Goal: Task Accomplishment & Management: Use online tool/utility

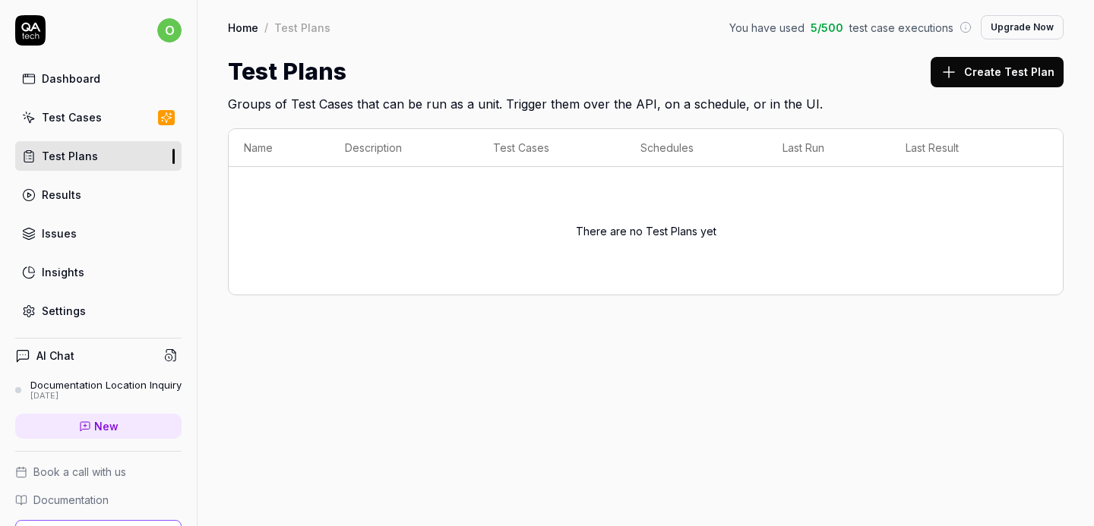
click at [100, 161] on link "Test Plans" at bounding box center [98, 156] width 166 height 30
click at [92, 119] on div "Test Cases" at bounding box center [72, 117] width 60 height 16
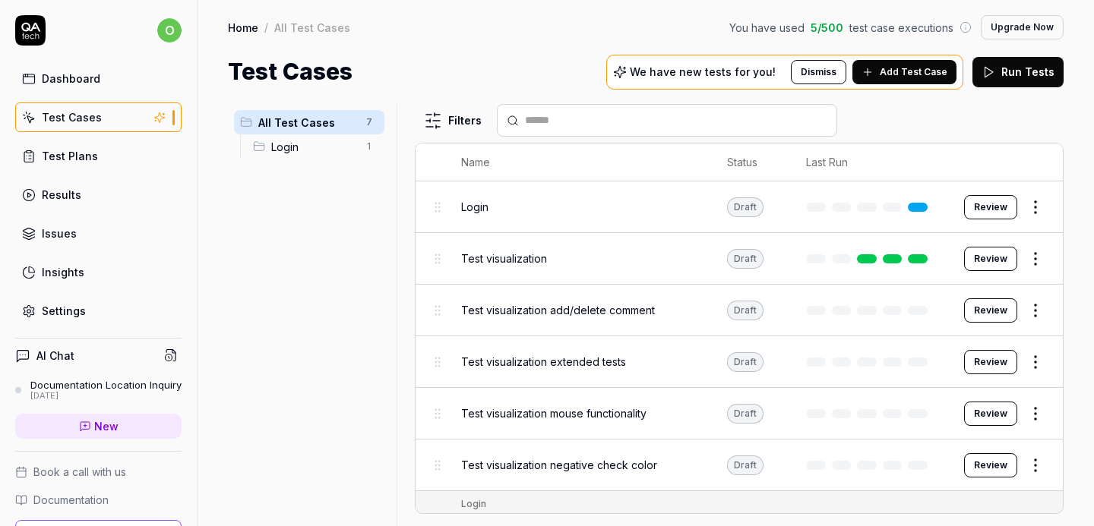
click at [977, 263] on button "Review" at bounding box center [990, 259] width 53 height 24
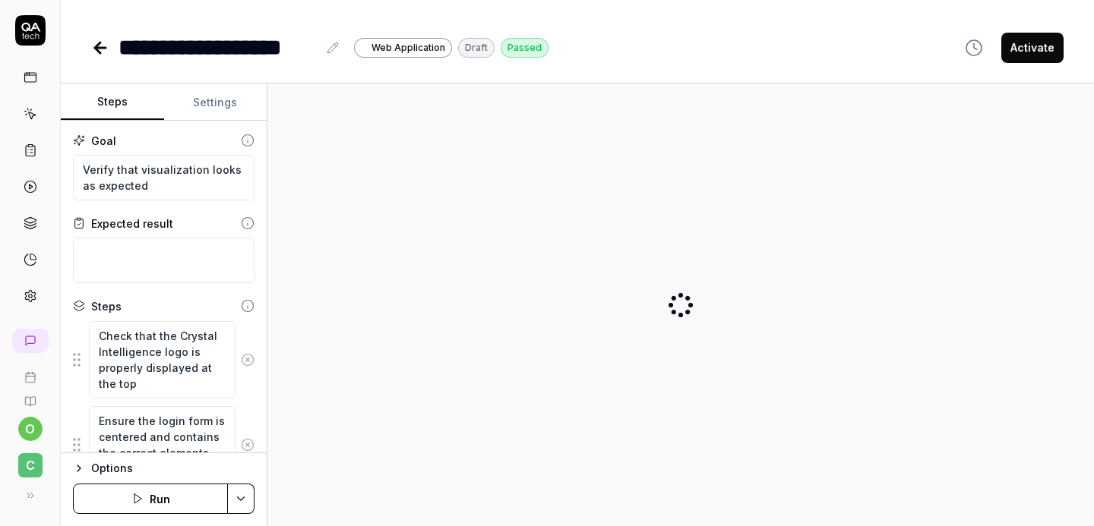
type textarea "*"
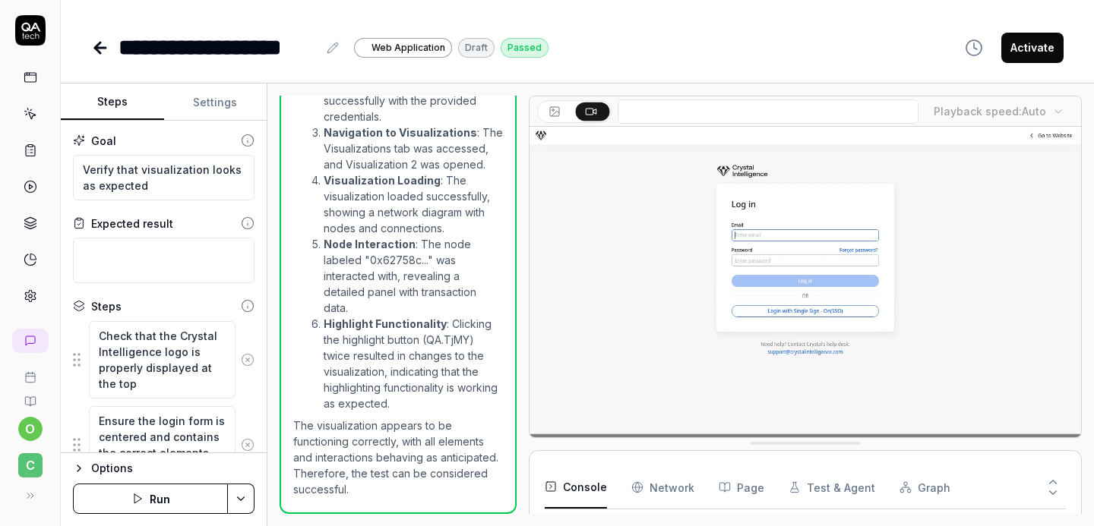
click at [95, 56] on link at bounding box center [101, 48] width 21 height 30
